Goal: Check status

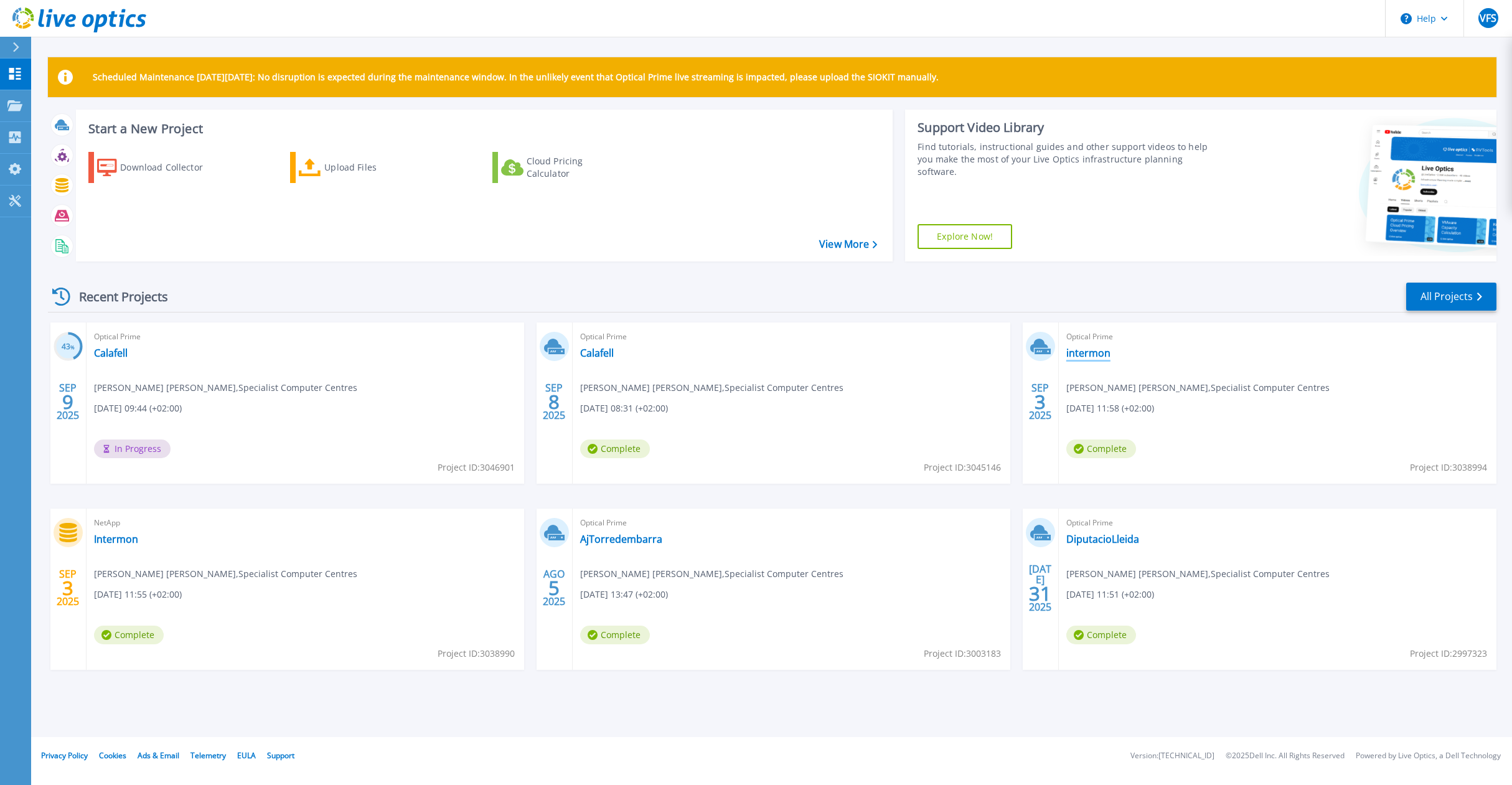
click at [1094, 351] on link "intermon" at bounding box center [1088, 353] width 45 height 13
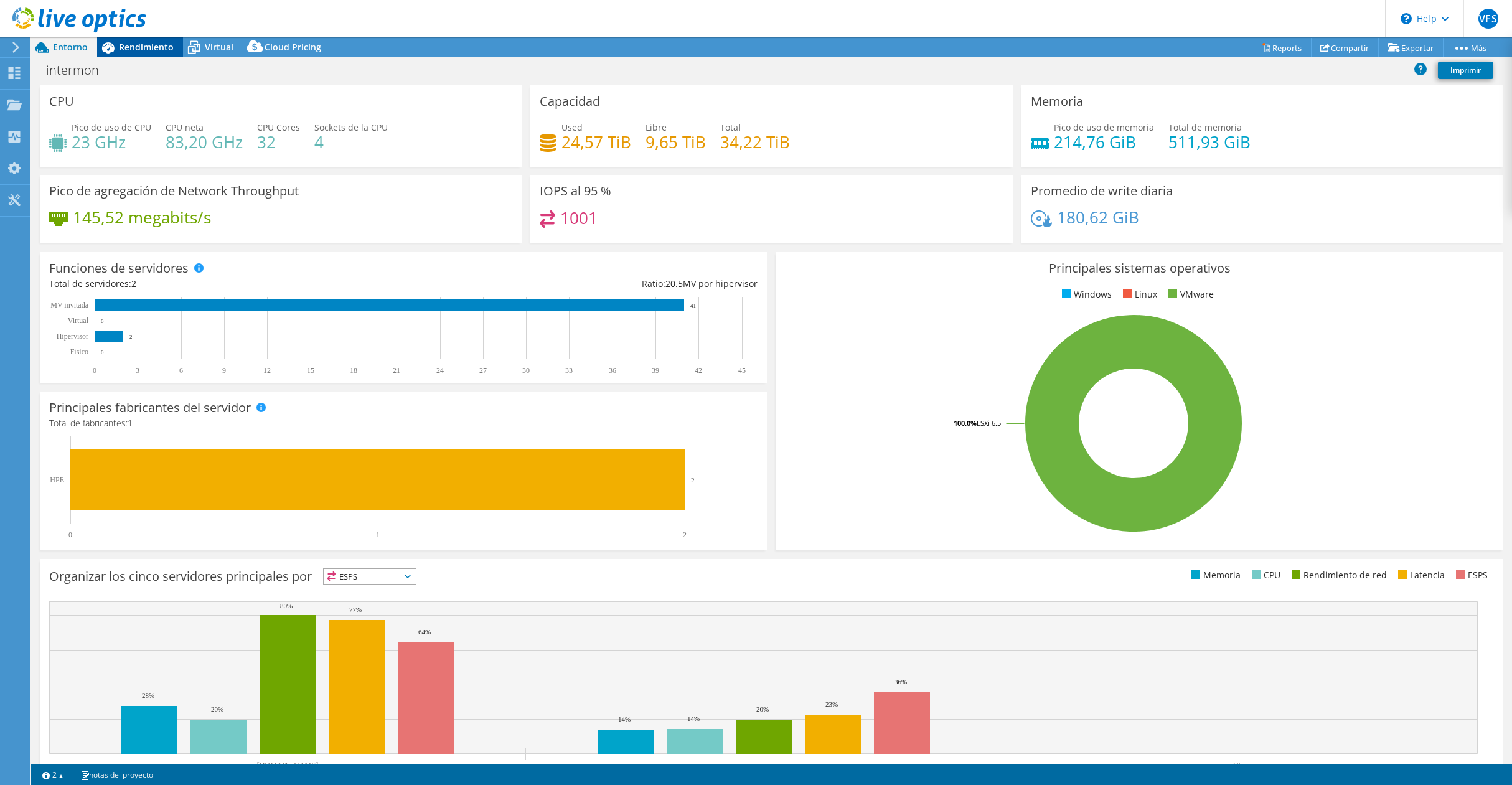
click at [148, 45] on span "Rendimiento" at bounding box center [146, 46] width 55 height 12
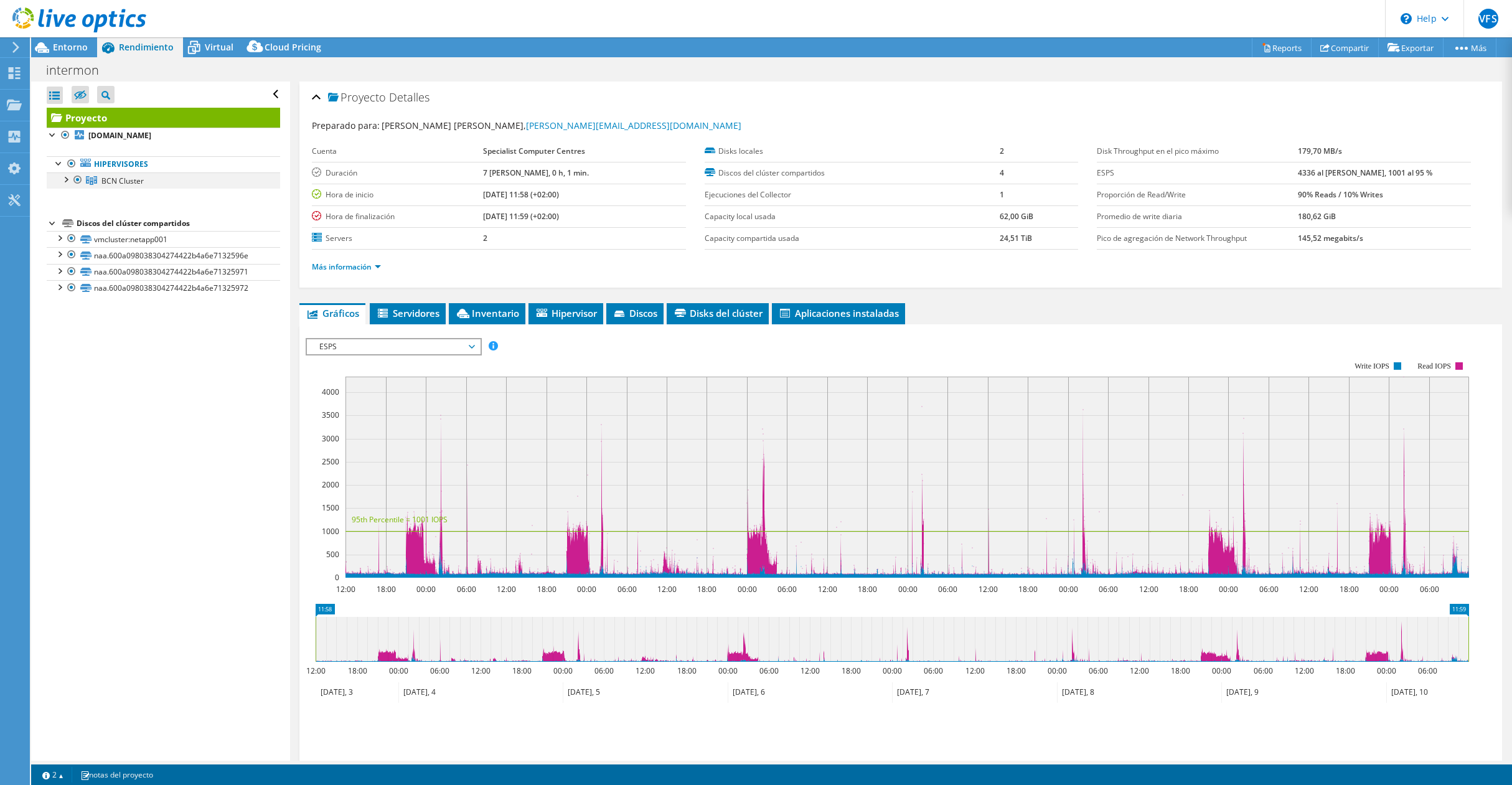
click at [68, 178] on div at bounding box center [65, 179] width 13 height 13
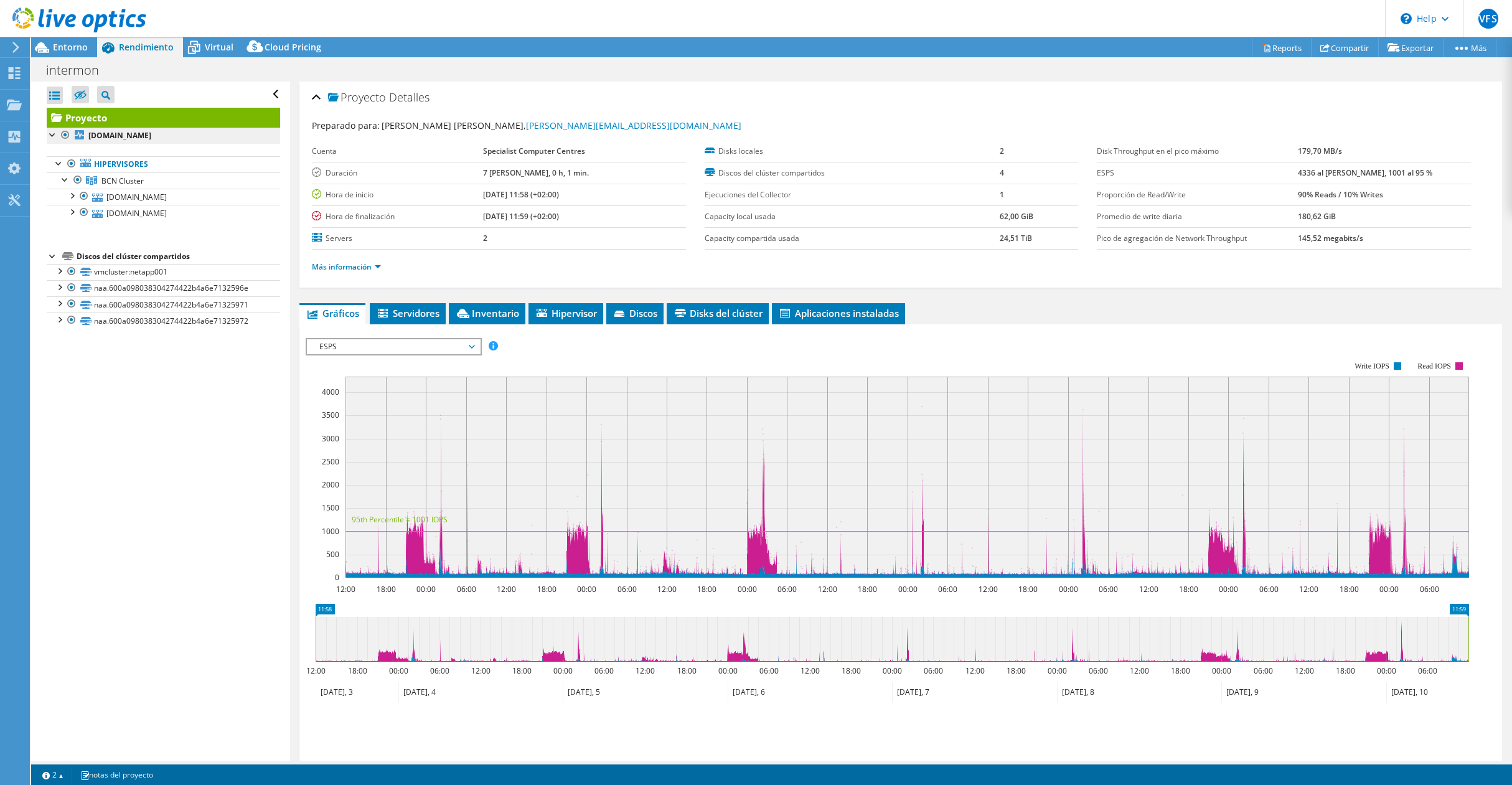
click at [114, 136] on b "[DOMAIN_NAME]" at bounding box center [119, 136] width 63 height 11
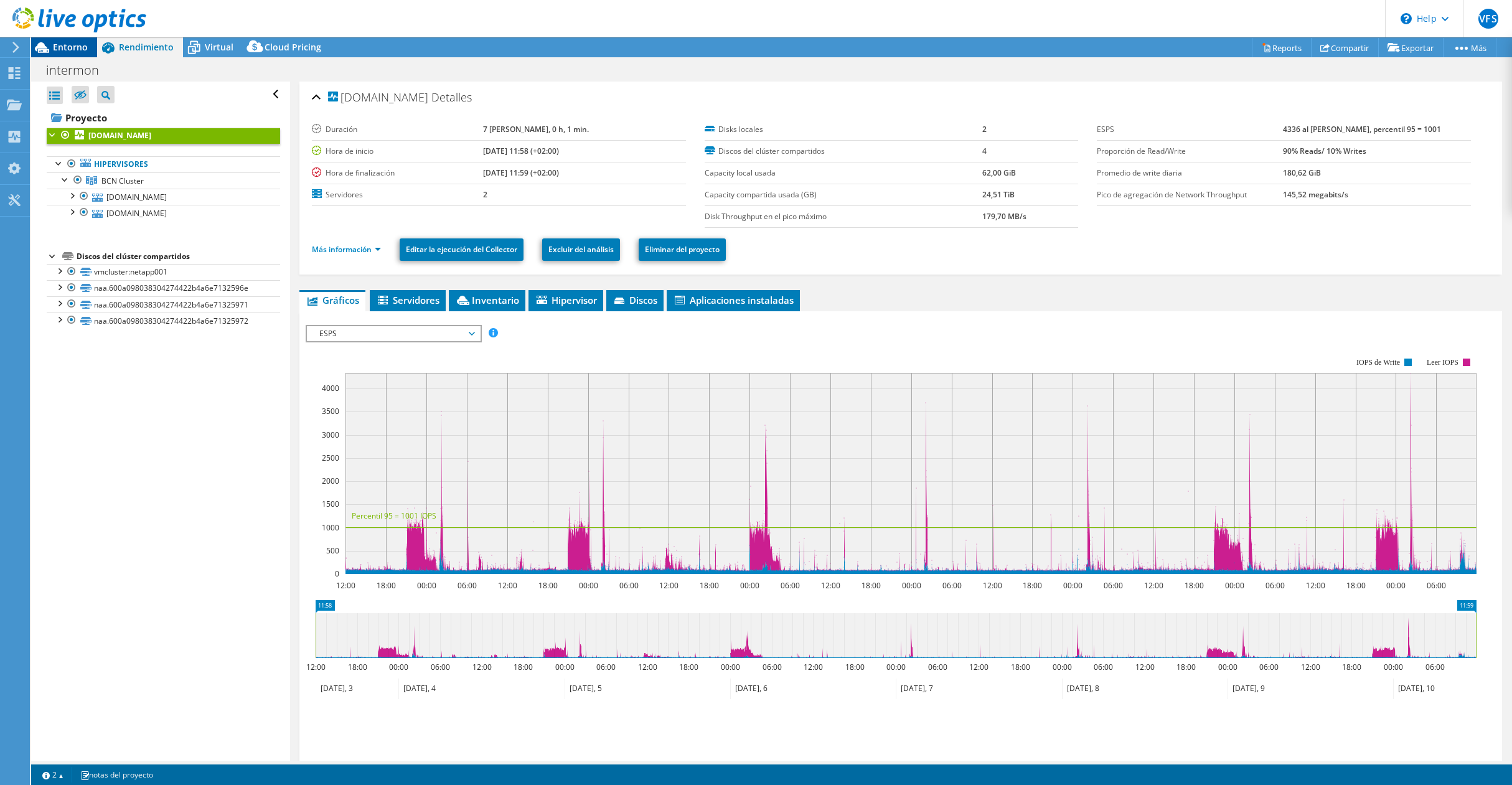
click at [59, 46] on span "Entorno" at bounding box center [70, 46] width 35 height 12
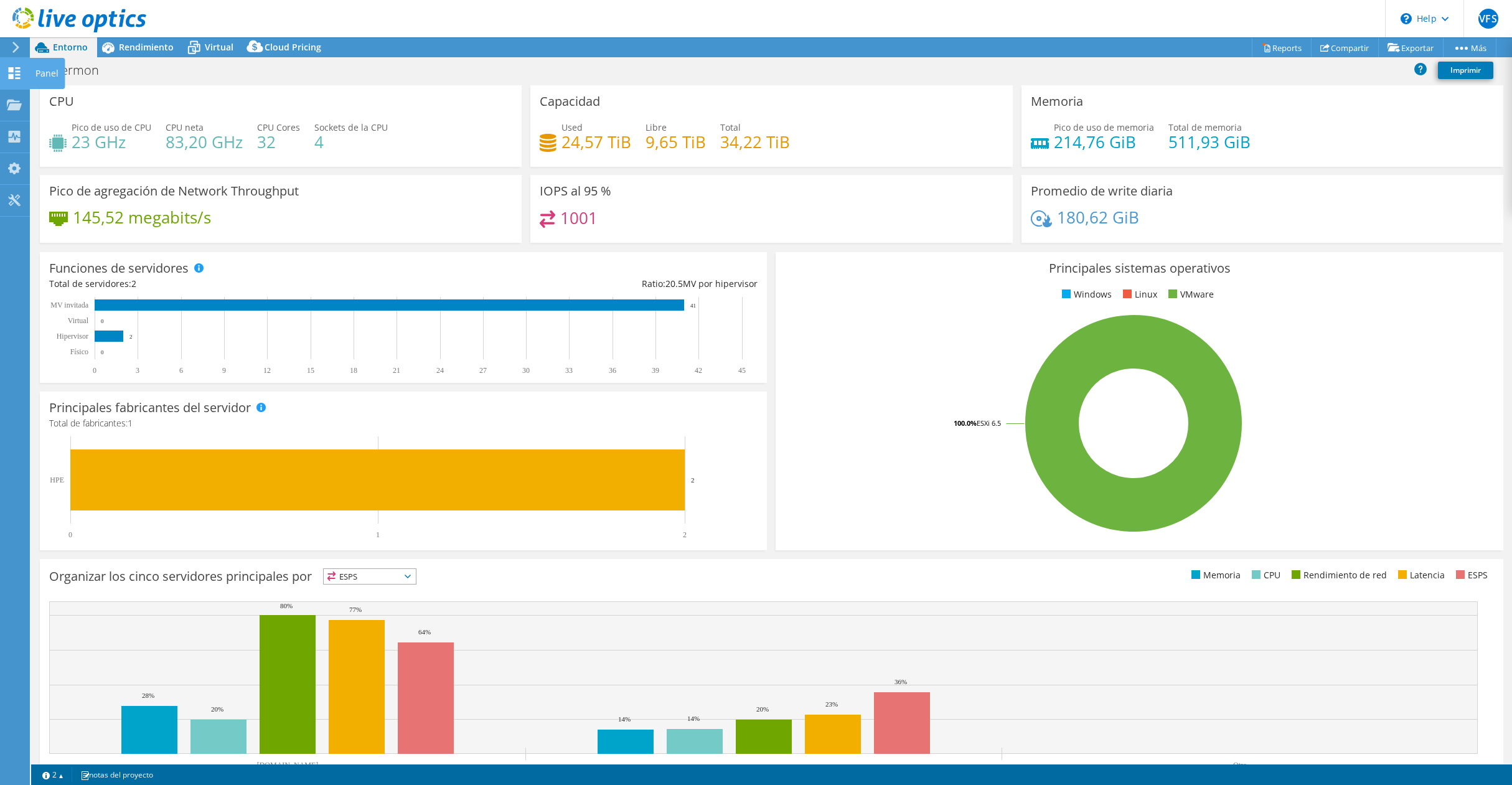
click at [20, 70] on icon at bounding box center [15, 73] width 15 height 12
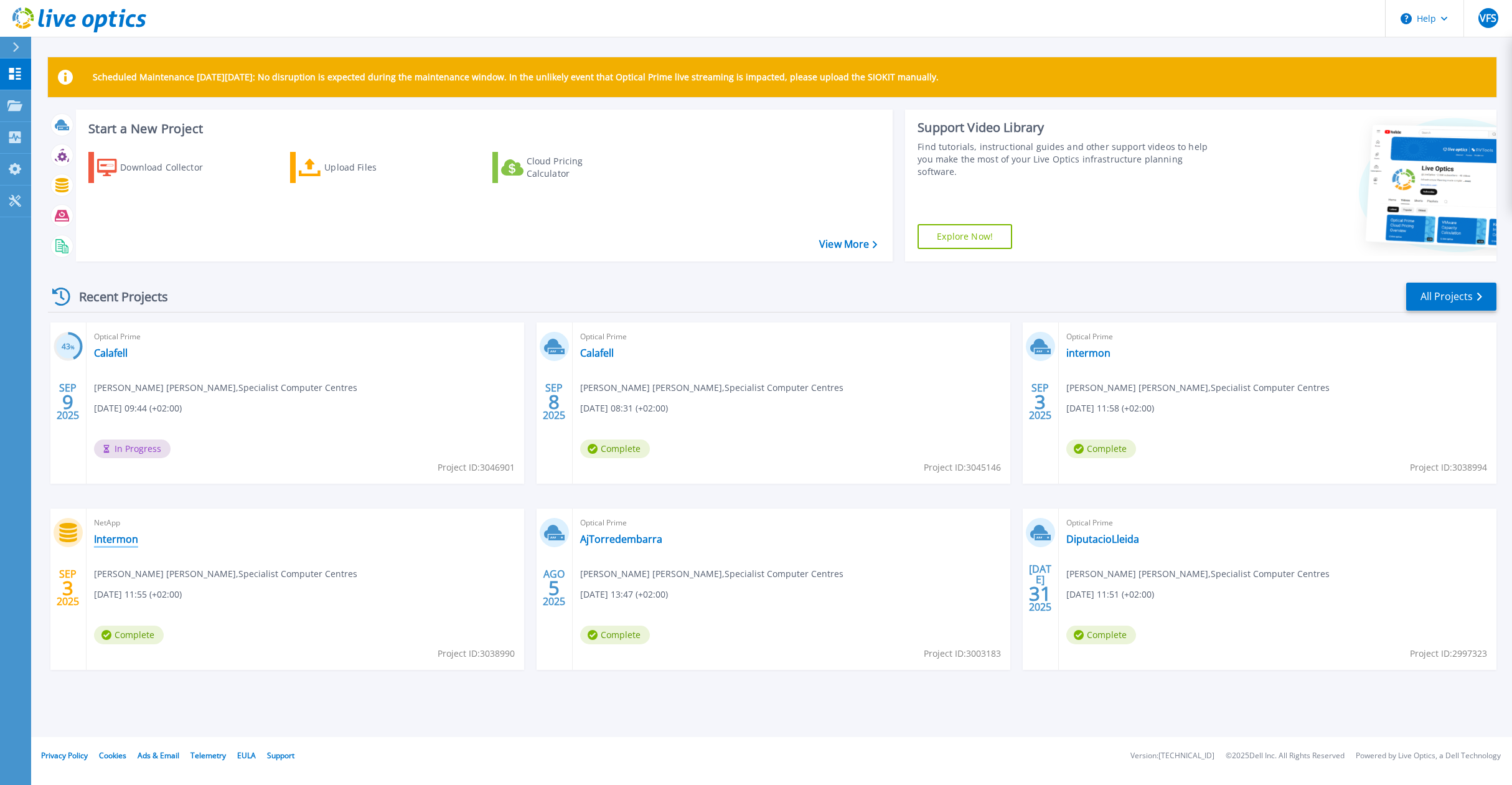
click at [107, 537] on link "Intermon" at bounding box center [115, 539] width 45 height 13
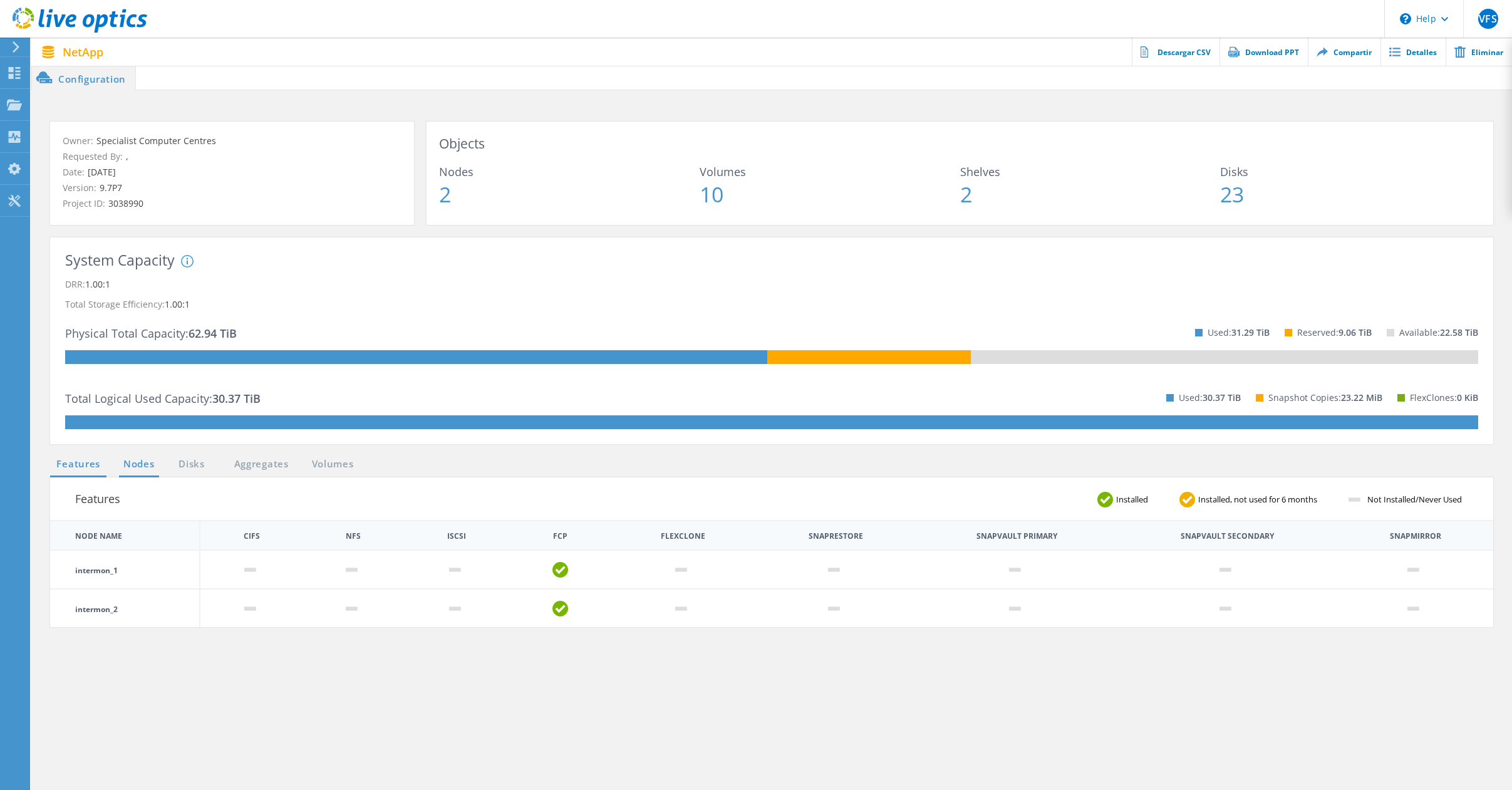
click at [140, 464] on link "Nodes" at bounding box center [139, 464] width 40 height 16
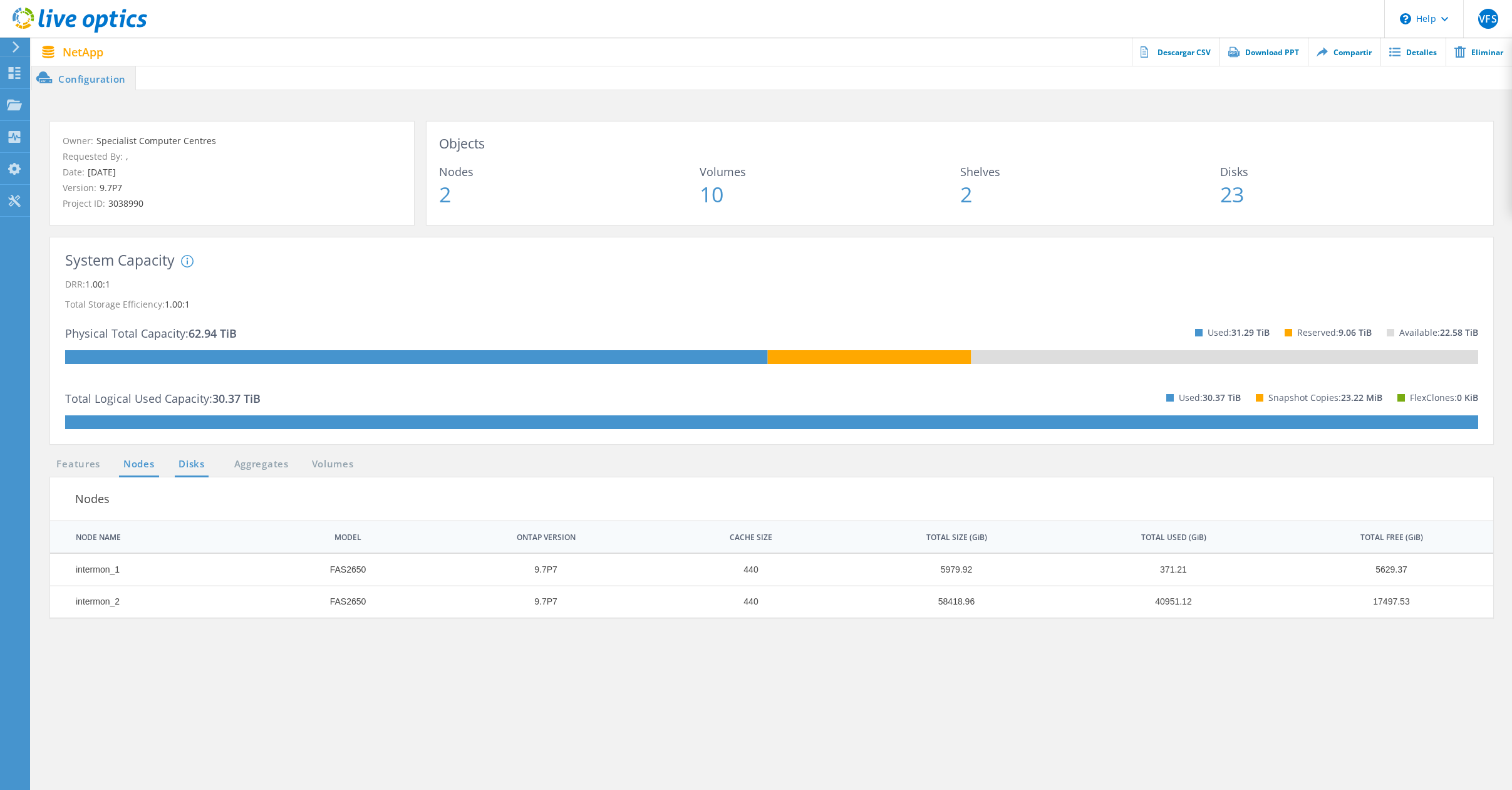
click at [200, 461] on link "Disks" at bounding box center [191, 464] width 34 height 16
